Goal: Complete application form

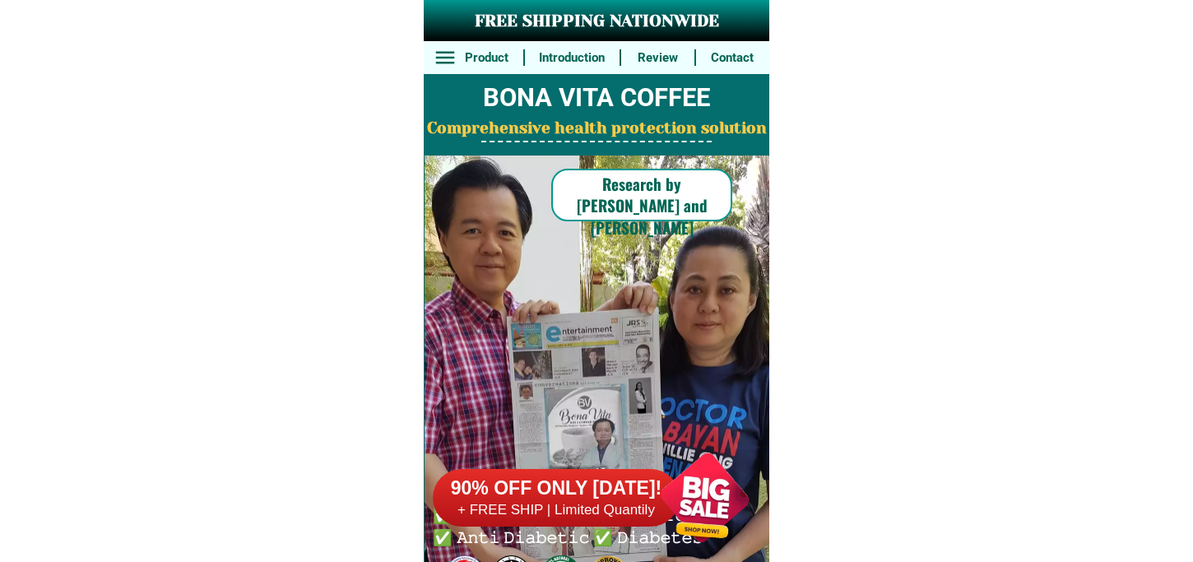
click at [705, 492] on div at bounding box center [704, 497] width 129 height 129
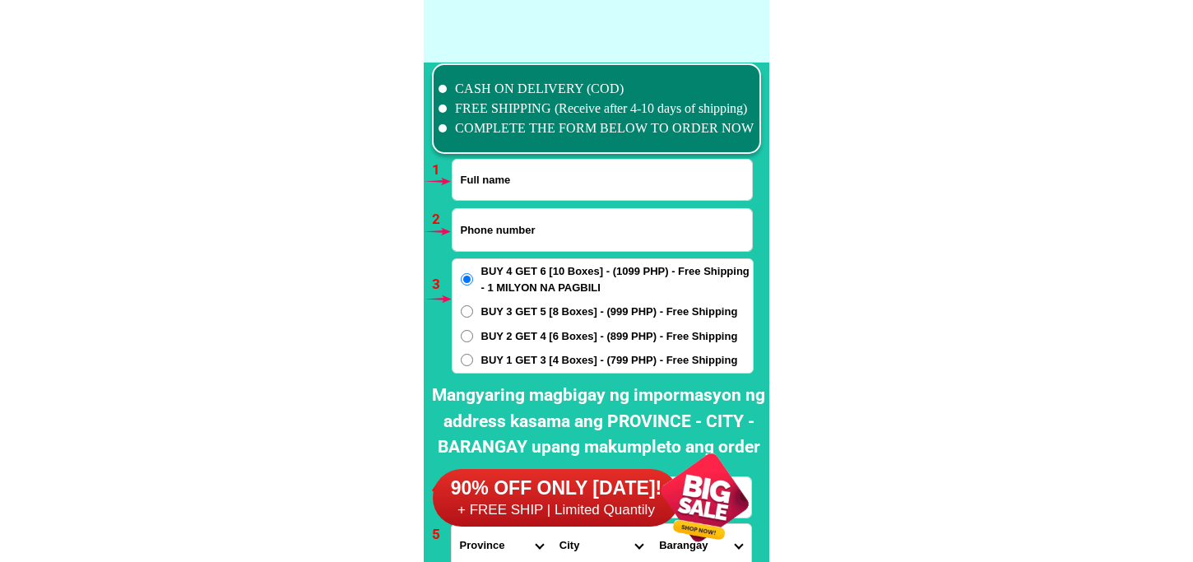
scroll to position [12094, 0]
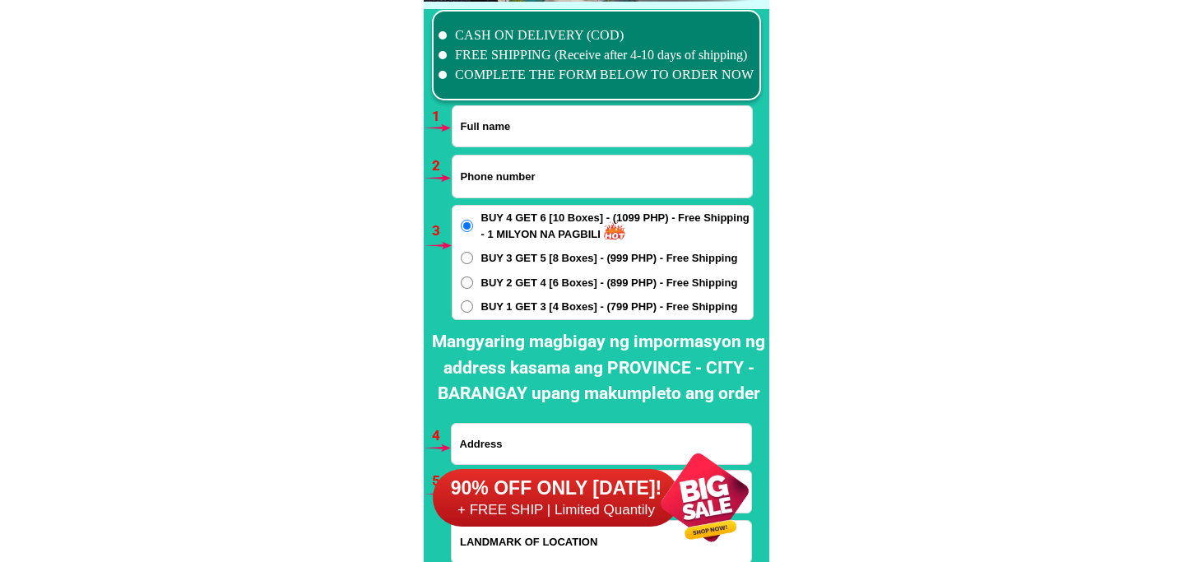
click at [512, 127] on input "Input full_name" at bounding box center [601, 126] width 299 height 40
paste input "[PERSON_NAME]"
type input "[PERSON_NAME]"
click at [540, 161] on input "Input phone_number" at bounding box center [601, 176] width 299 height 42
paste input "0917 1687868"
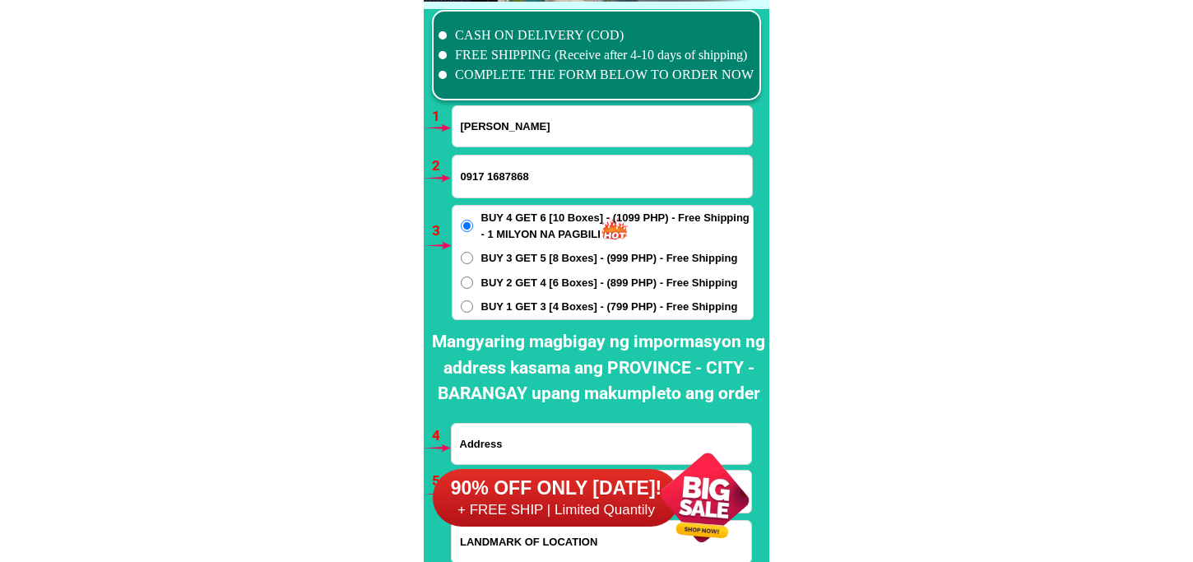
click at [487, 176] on input "0917 1687868" at bounding box center [601, 176] width 299 height 42
type input "09171687868"
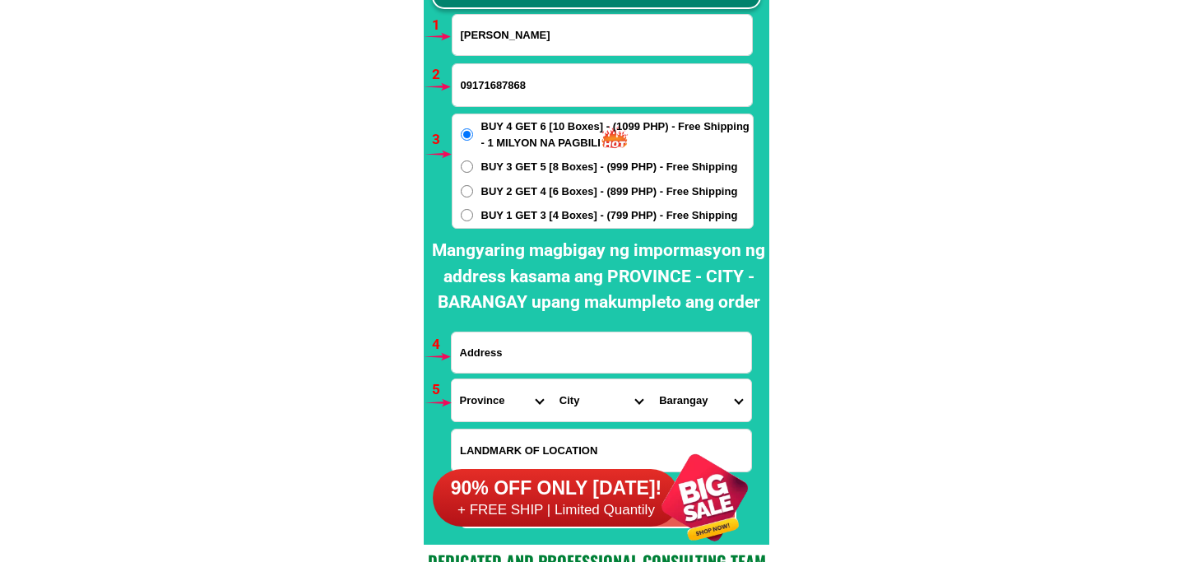
click at [540, 336] on input "Input address" at bounding box center [601, 352] width 299 height 40
paste input "15-4 Road 4 project 6 QC"
type input "15-4 Road 4 project 6 QC"
click at [512, 401] on select "Province [GEOGRAPHIC_DATA] [GEOGRAPHIC_DATA] [GEOGRAPHIC_DATA] [GEOGRAPHIC_DATA…" at bounding box center [502, 400] width 100 height 42
select select "63_219"
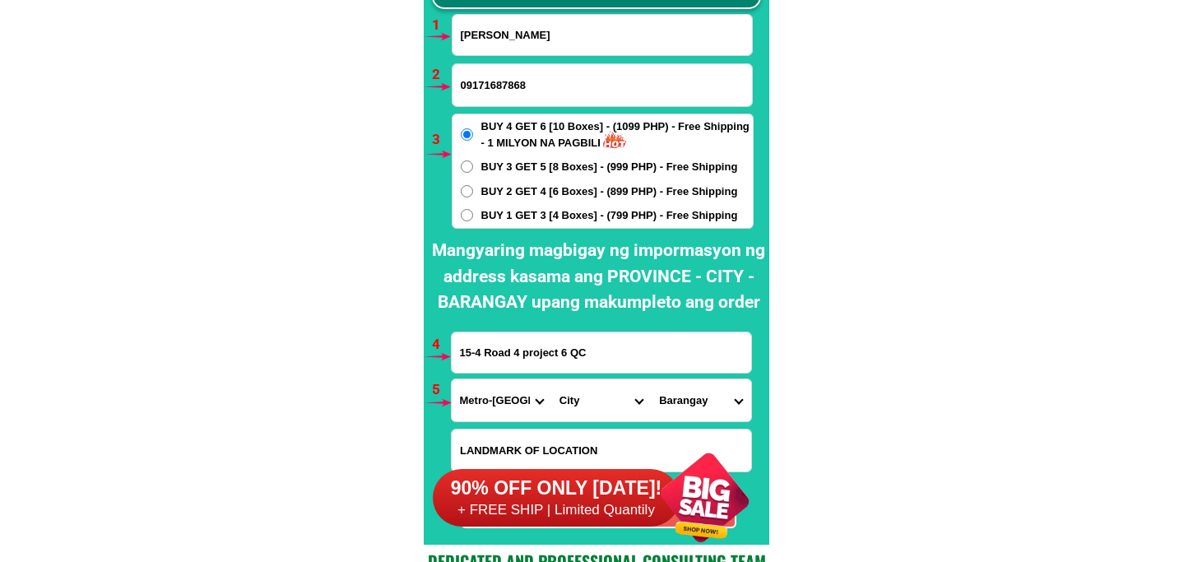
click at [452, 379] on select "Province [GEOGRAPHIC_DATA] [GEOGRAPHIC_DATA] [GEOGRAPHIC_DATA] [GEOGRAPHIC_DATA…" at bounding box center [502, 400] width 100 height 42
drag, startPoint x: 571, startPoint y: 395, endPoint x: 577, endPoint y: 379, distance: 17.0
click at [572, 395] on select "City [GEOGRAPHIC_DATA] [GEOGRAPHIC_DATA] [GEOGRAPHIC_DATA] [GEOGRAPHIC_DATA]-ci…" at bounding box center [601, 400] width 100 height 42
select select "63_2194070"
click at [551, 379] on select "City [GEOGRAPHIC_DATA] [GEOGRAPHIC_DATA] [GEOGRAPHIC_DATA] [GEOGRAPHIC_DATA]-ci…" at bounding box center [601, 400] width 100 height 42
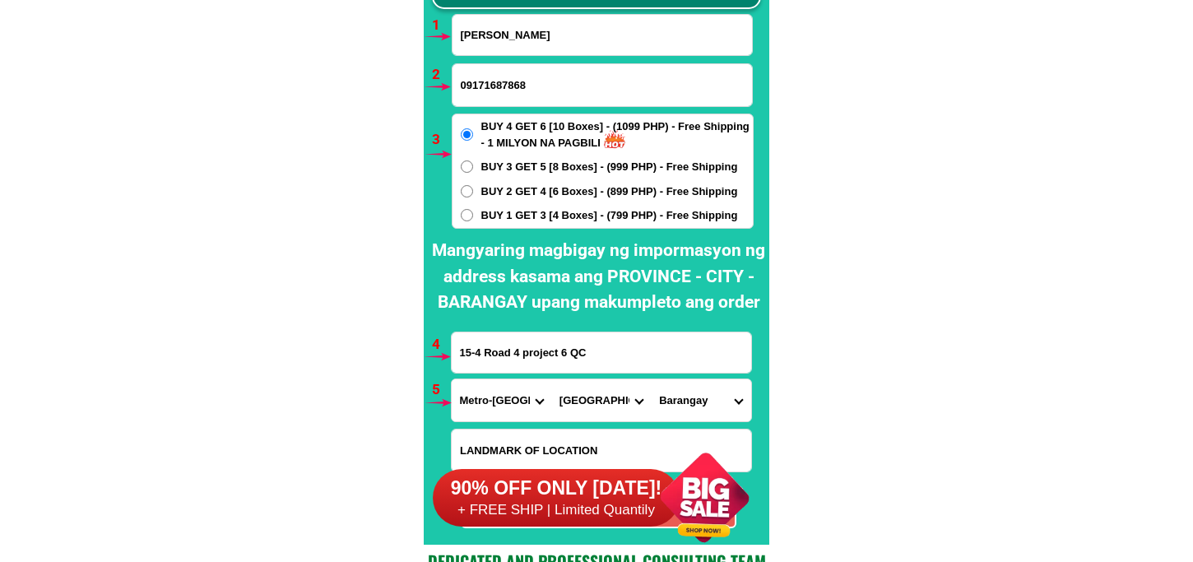
click at [697, 391] on select "Barangay [PERSON_NAME] [PERSON_NAME] [PERSON_NAME] Bagbag Bago bantay Bagong li…" at bounding box center [701, 400] width 100 height 42
select select "63_21940709631"
click at [651, 379] on select "Barangay [PERSON_NAME] [PERSON_NAME] [PERSON_NAME] Bagbag Bago bantay Bagong li…" at bounding box center [701, 400] width 100 height 42
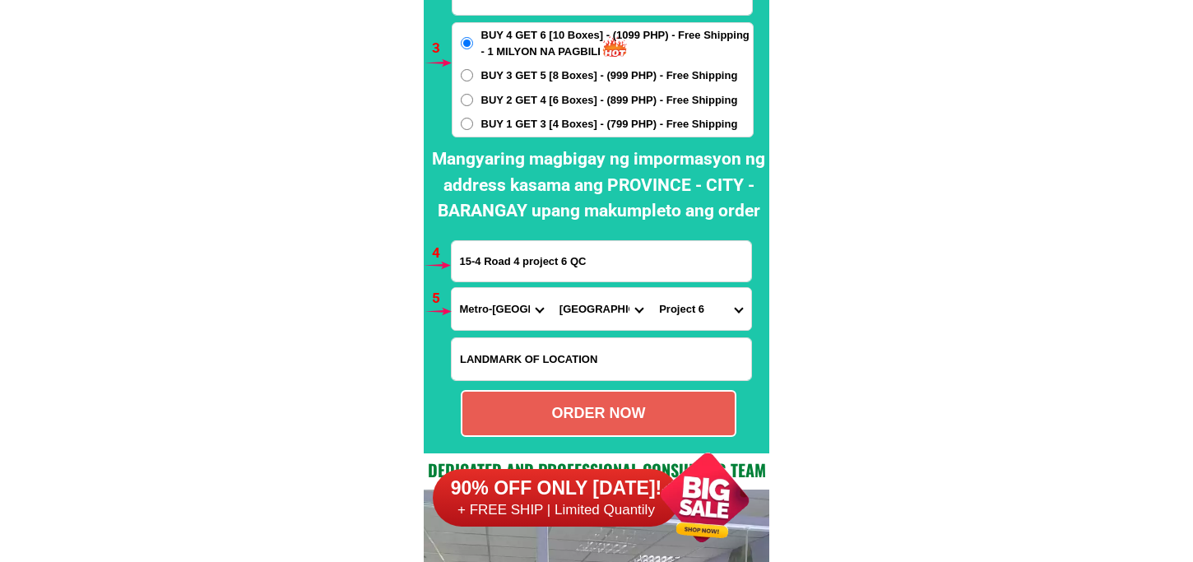
click at [535, 405] on div "ORDER NOW" at bounding box center [598, 413] width 272 height 22
radio input "true"
